Goal: Find specific page/section: Find specific page/section

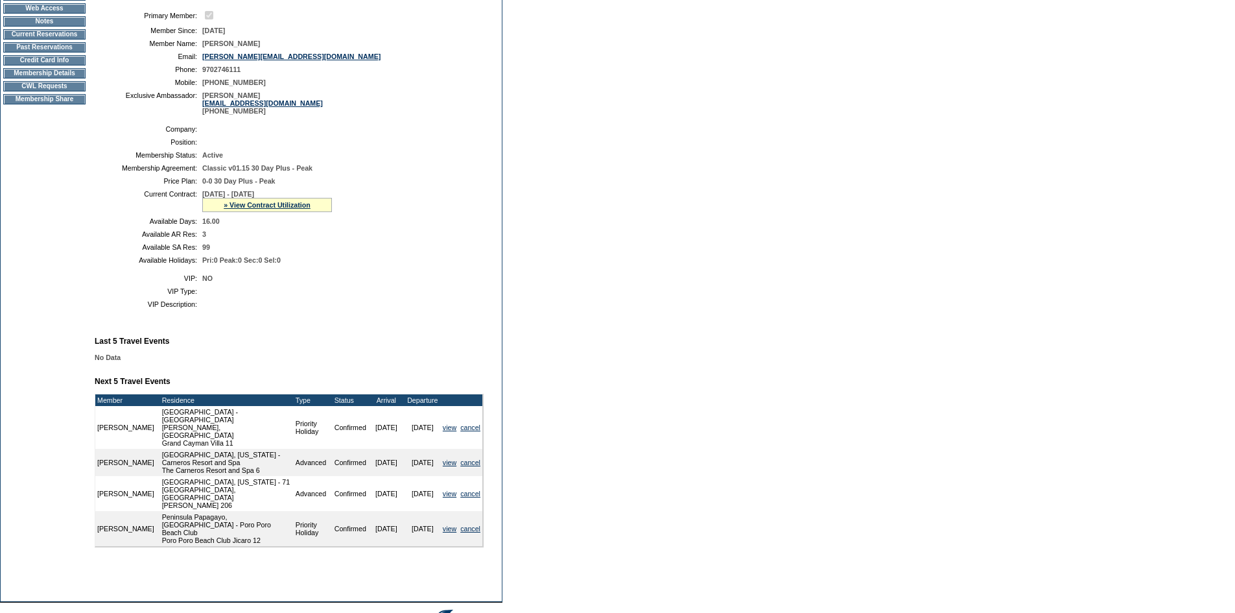
scroll to position [252, 0]
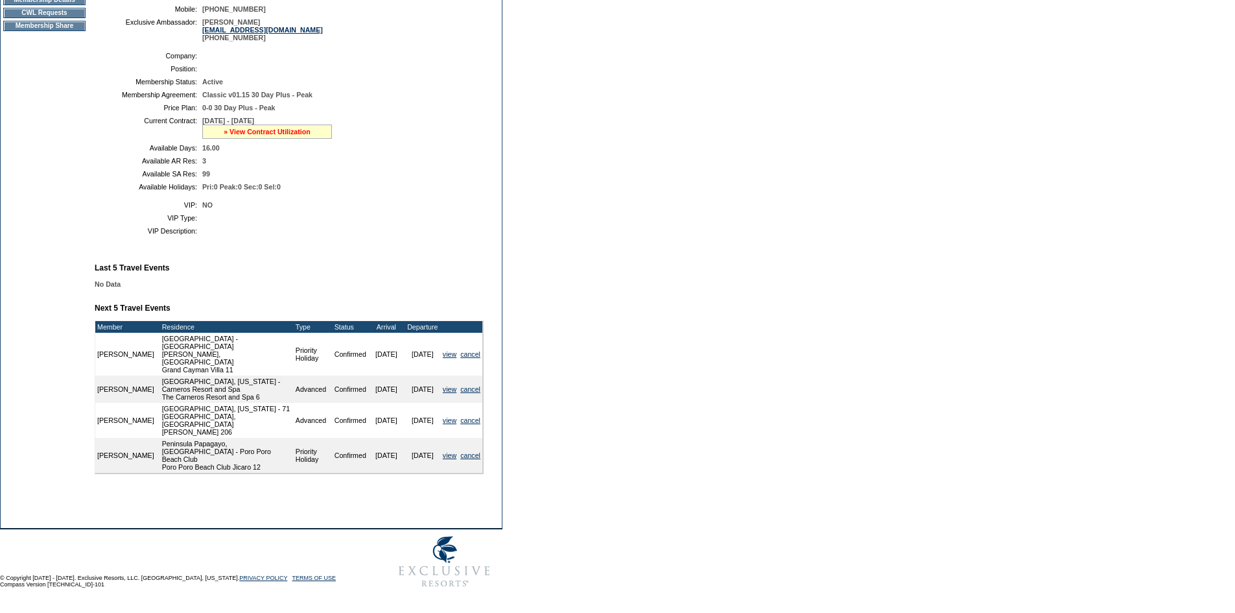
click at [311, 135] on link "» View Contract Utilization" at bounding box center [267, 132] width 87 height 8
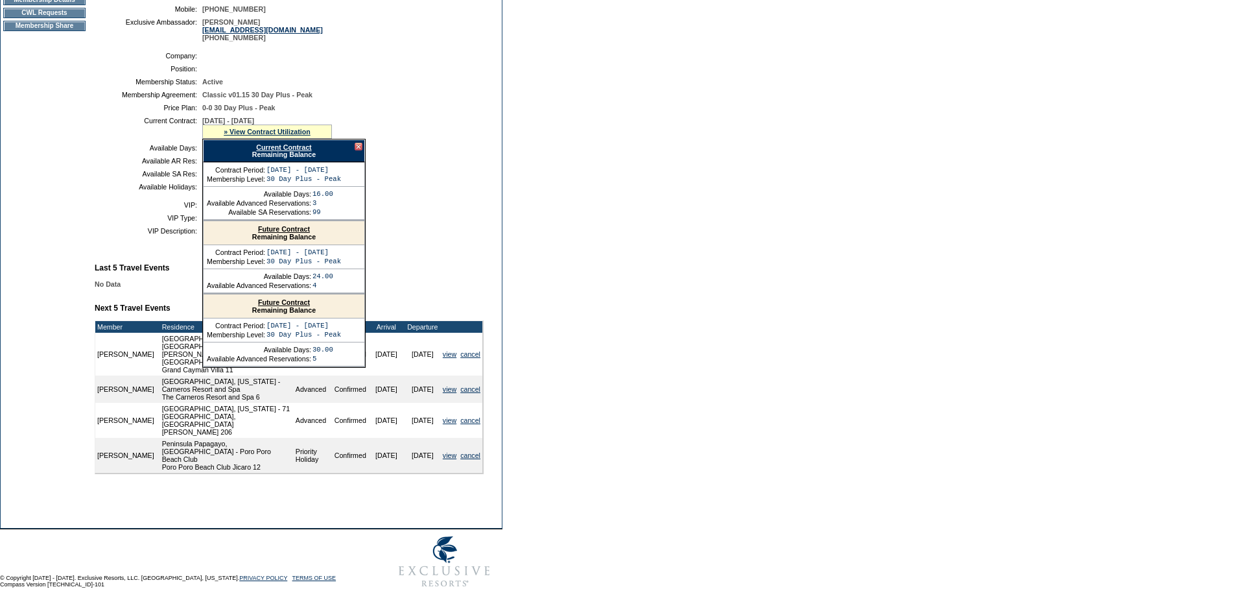
click at [357, 150] on div at bounding box center [359, 147] width 8 height 8
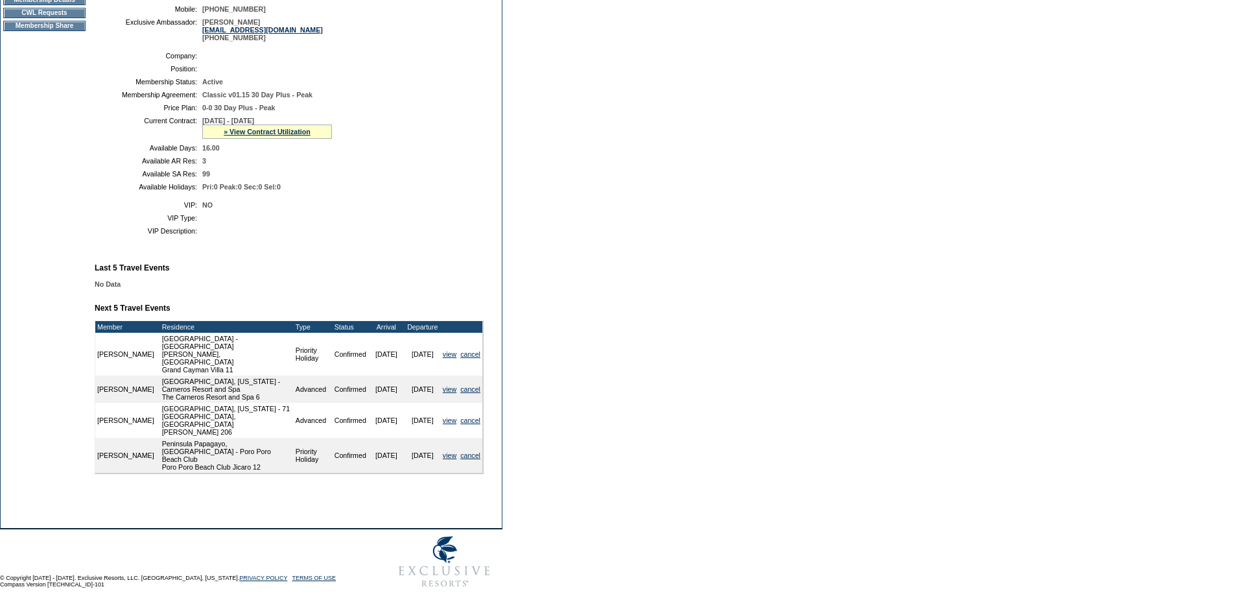
scroll to position [0, 0]
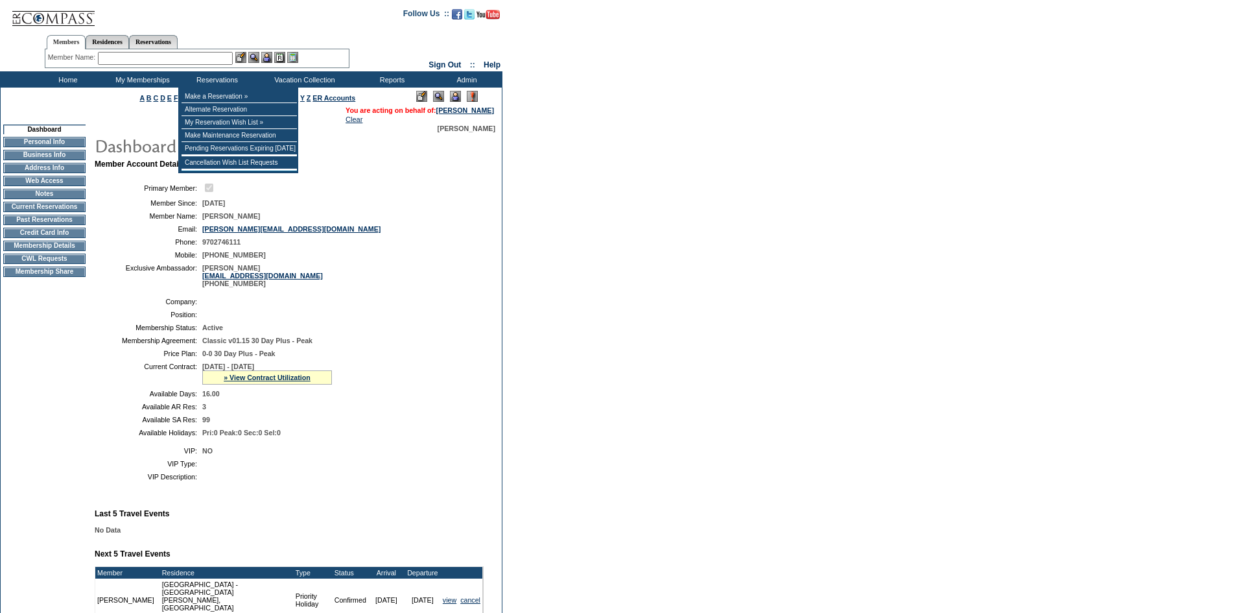
click at [212, 59] on input "text" at bounding box center [165, 58] width 135 height 13
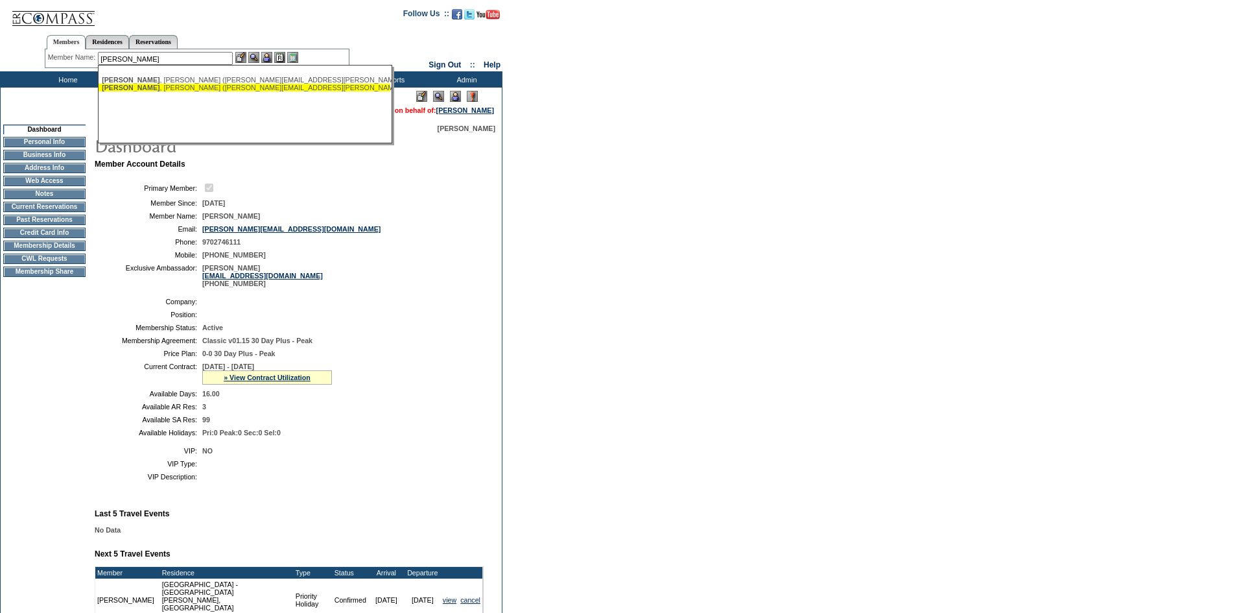
click at [205, 87] on div "Hower , Michele (michele.hower@gmail.com)" at bounding box center [244, 88] width 285 height 8
type input "Hower, Michele (michele.hower@gmail.com)"
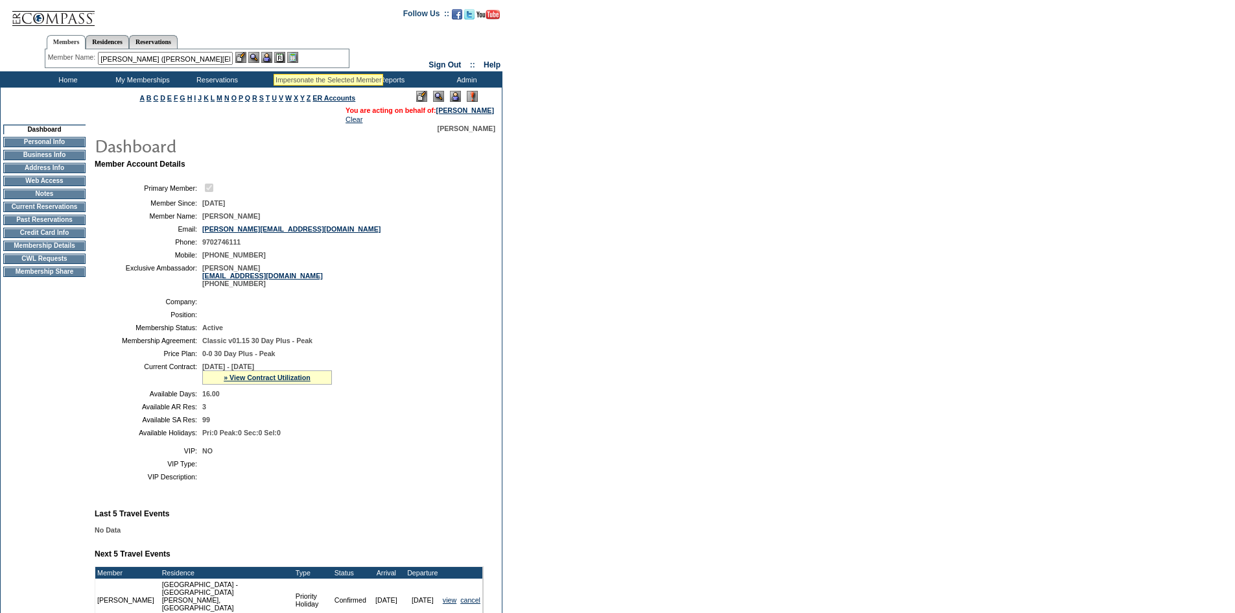
click at [272, 58] on img at bounding box center [266, 57] width 11 height 11
click at [255, 58] on img at bounding box center [253, 57] width 11 height 11
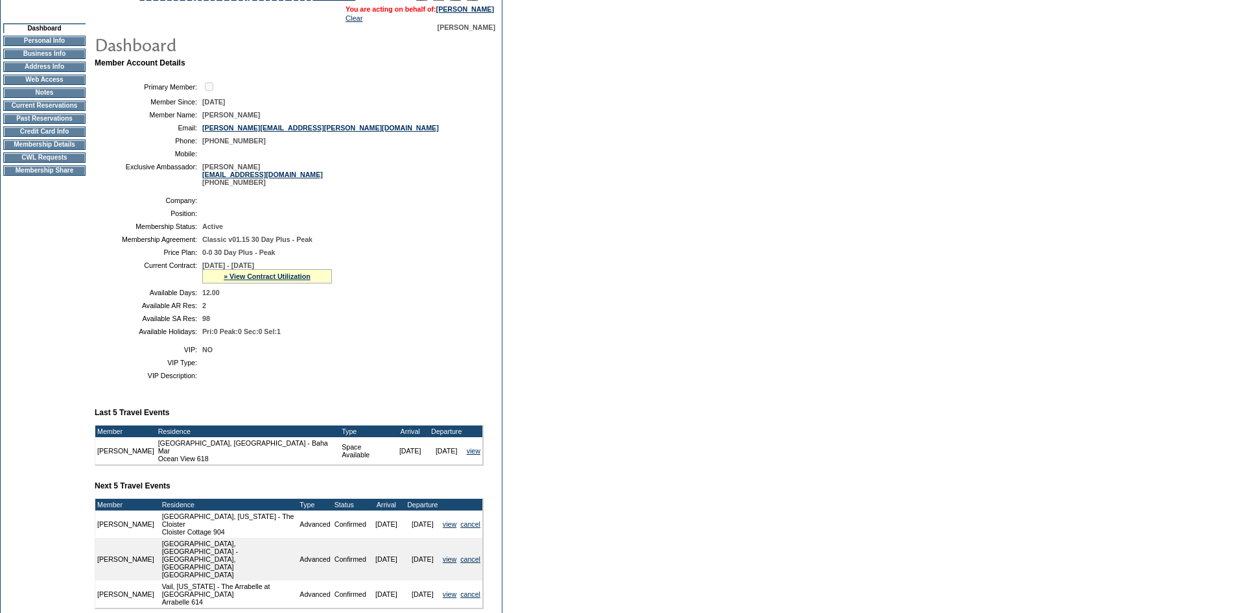
scroll to position [65, 0]
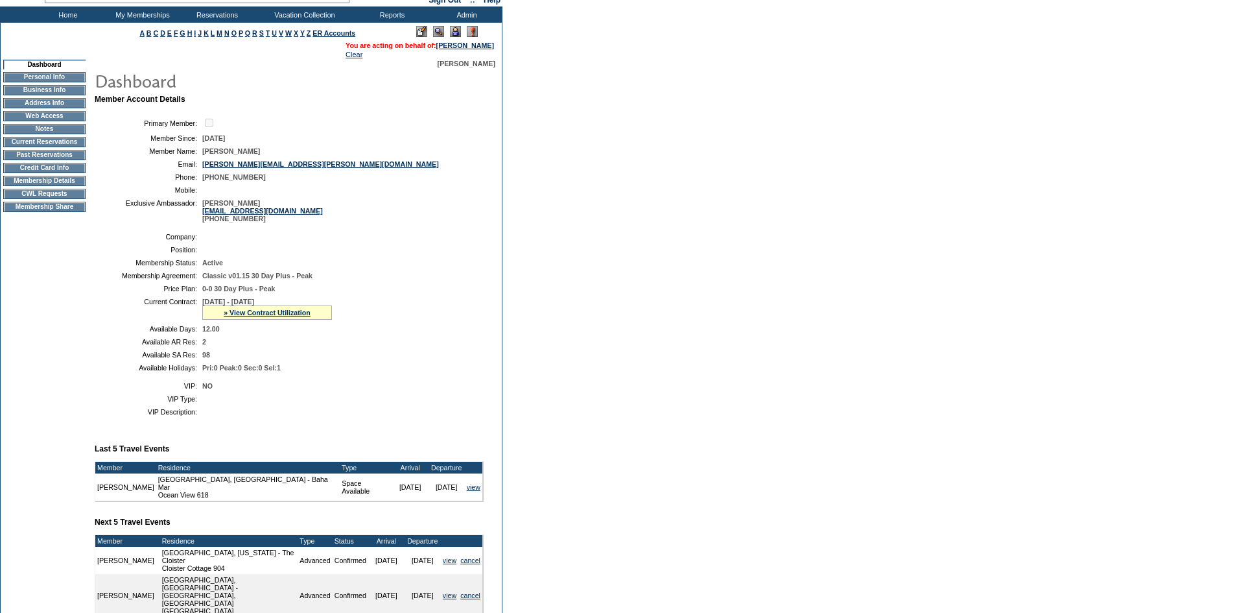
click at [76, 199] on td "CWL Requests" at bounding box center [44, 194] width 82 height 10
